Goal: Find specific page/section: Find specific page/section

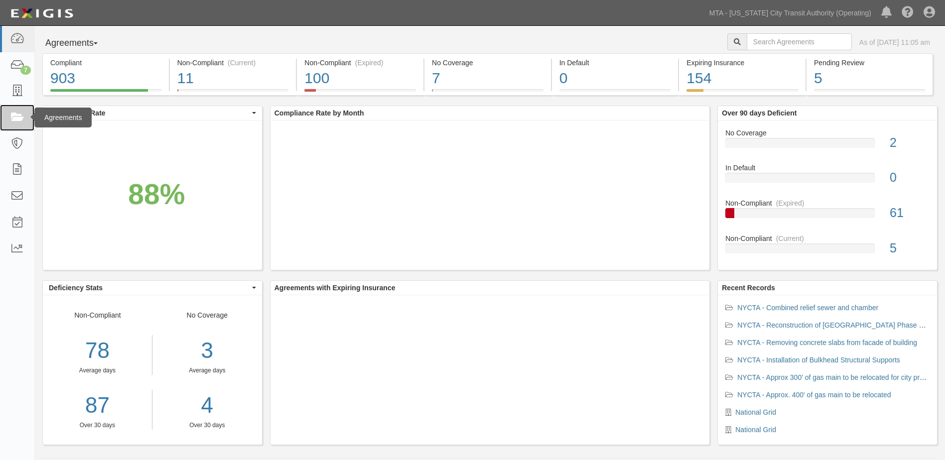
click at [22, 125] on link at bounding box center [17, 118] width 34 height 26
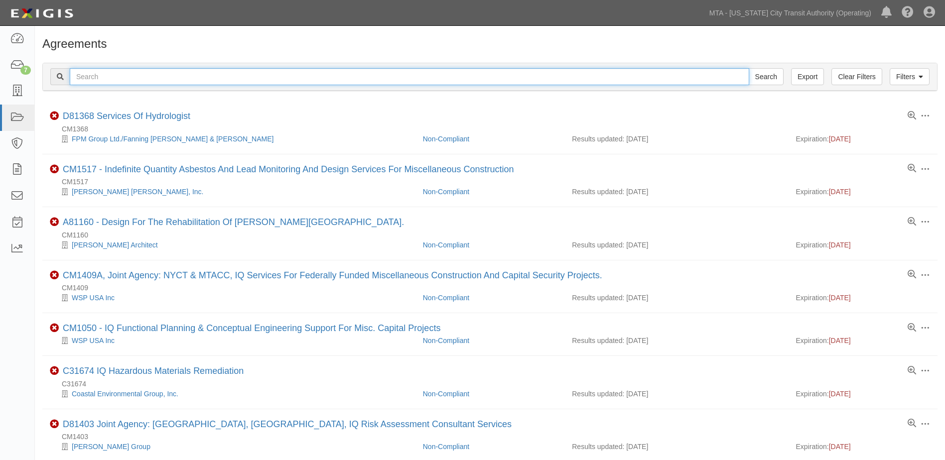
click at [82, 77] on input "text" at bounding box center [410, 76] width 680 height 17
type input "163rd street"
click at [749, 68] on input "Search" at bounding box center [766, 76] width 35 height 17
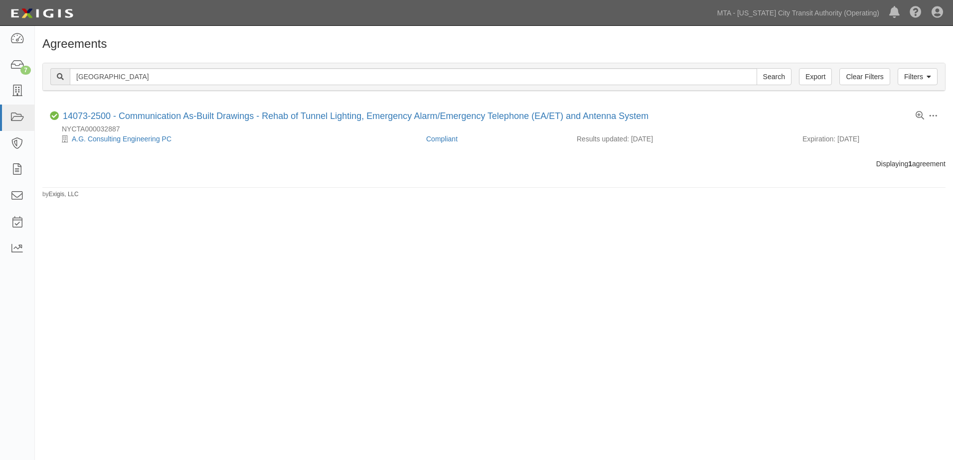
click at [564, 241] on div "Agreements Filters Clear Filters Export 163rd street Search Filters Compliance …" at bounding box center [476, 237] width 953 height 415
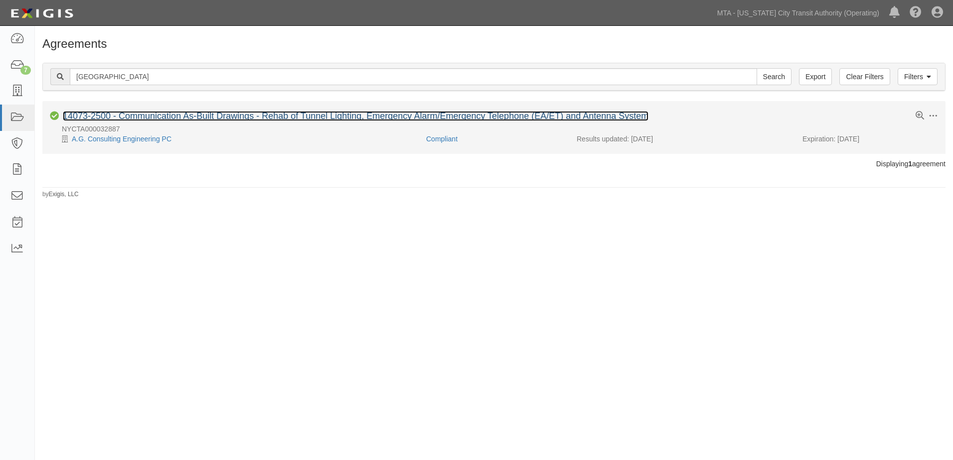
click at [417, 117] on link "14073-2500 - Communication As-Built Drawings - Rehab of Tunnel Lighting, Emerge…" at bounding box center [356, 116] width 586 height 10
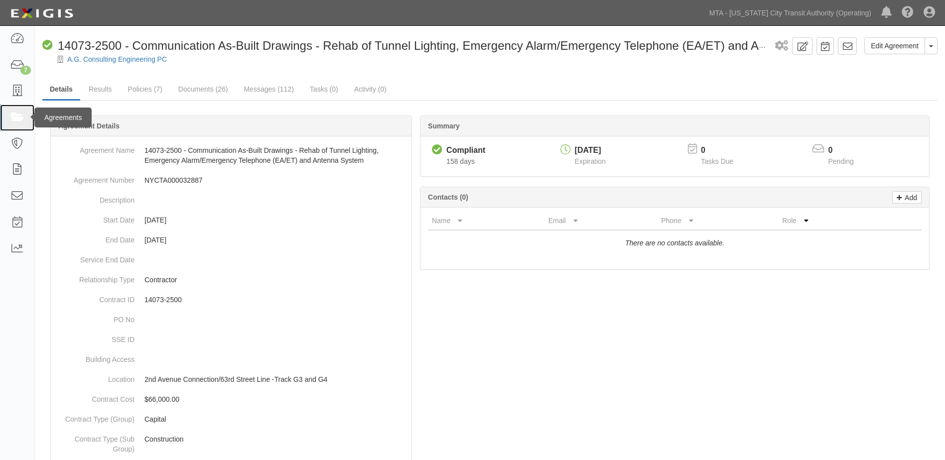
click at [9, 119] on link at bounding box center [17, 118] width 34 height 26
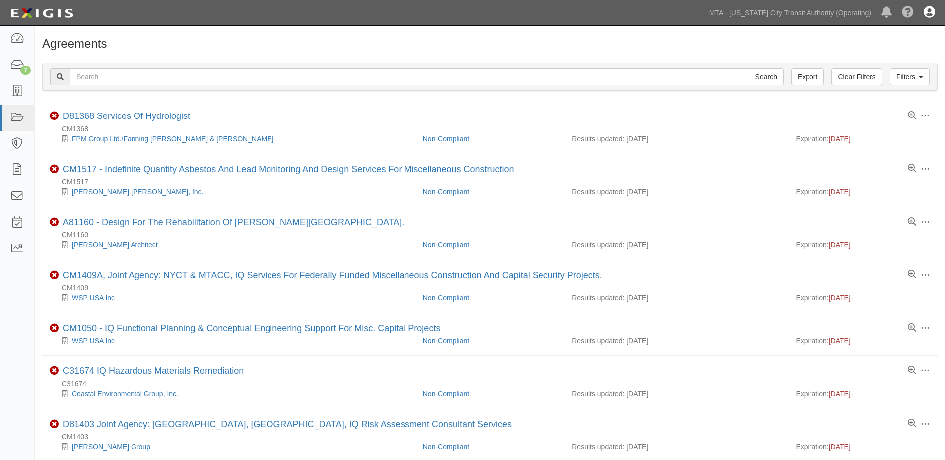
click at [932, 11] on icon at bounding box center [929, 13] width 11 height 12
click at [882, 56] on link "Sign Out" at bounding box center [900, 58] width 79 height 20
